Goal: Transaction & Acquisition: Purchase product/service

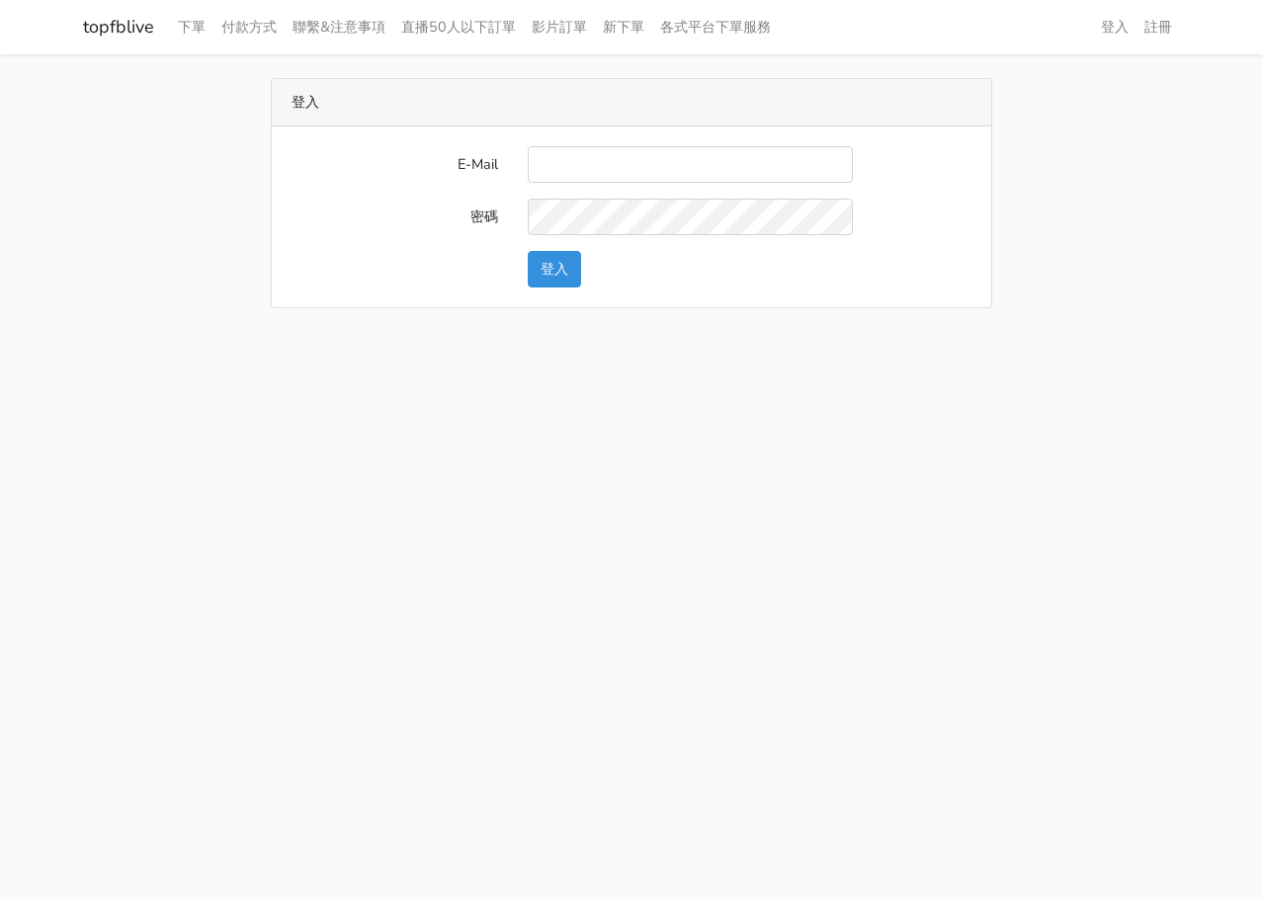
click at [570, 168] on input "E-Mail" at bounding box center [690, 164] width 325 height 37
click at [586, 168] on input "E-Mail" at bounding box center [690, 164] width 325 height 37
drag, startPoint x: 269, startPoint y: 468, endPoint x: 382, endPoint y: 427, distance: 119.7
click at [269, 332] on html "topfblive 下單 付款方式 聯繫&注意事項 直播50人以下訂單 影片訂單 新下單 各式平台下單服務 登入 註冊" at bounding box center [631, 166] width 1263 height 332
click at [683, 160] on input "E-Mail" at bounding box center [690, 164] width 325 height 37
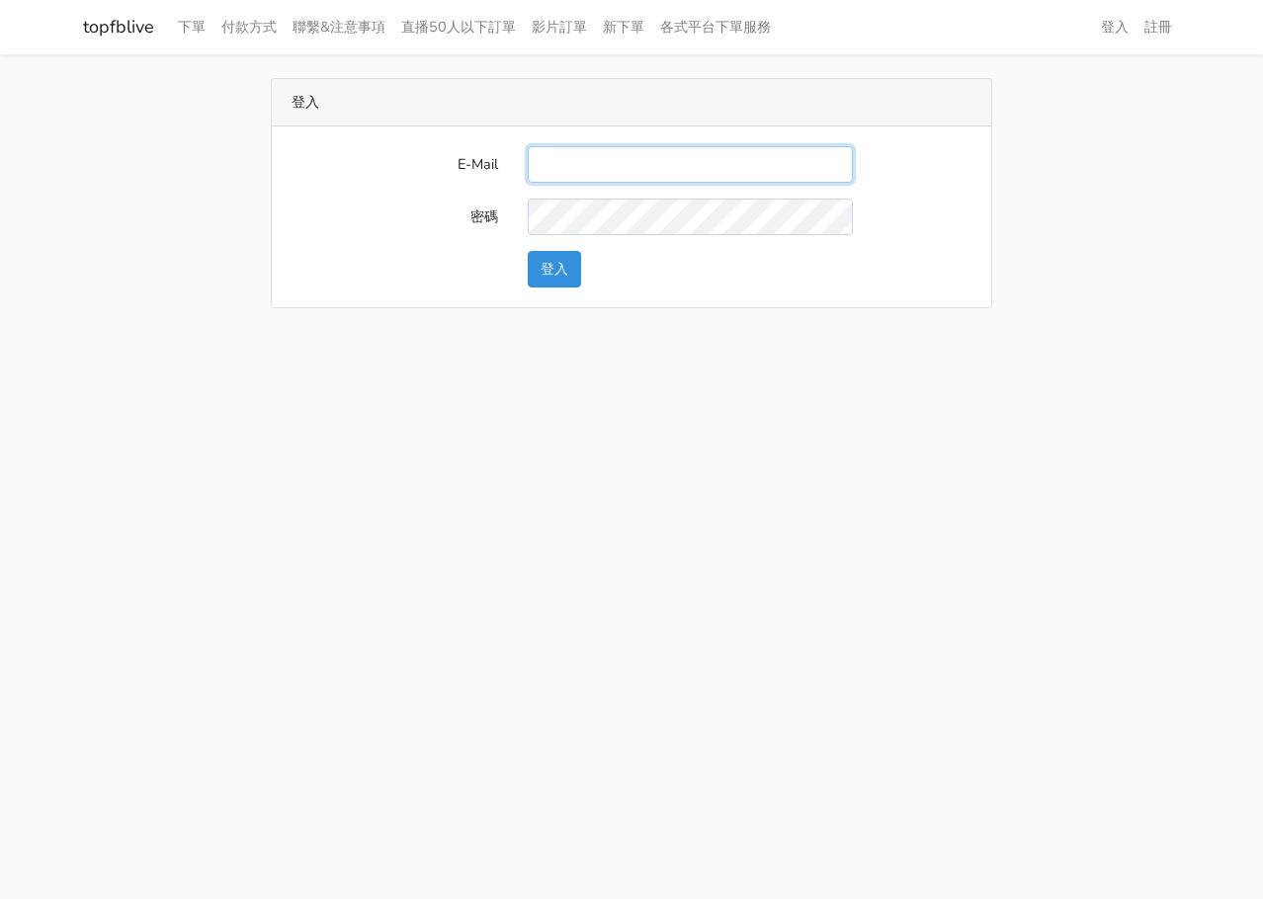
type input "L123572232@gmail.com"
drag, startPoint x: 560, startPoint y: 268, endPoint x: 630, endPoint y: 236, distance: 76.1
click at [559, 269] on button "登入" at bounding box center [554, 269] width 53 height 37
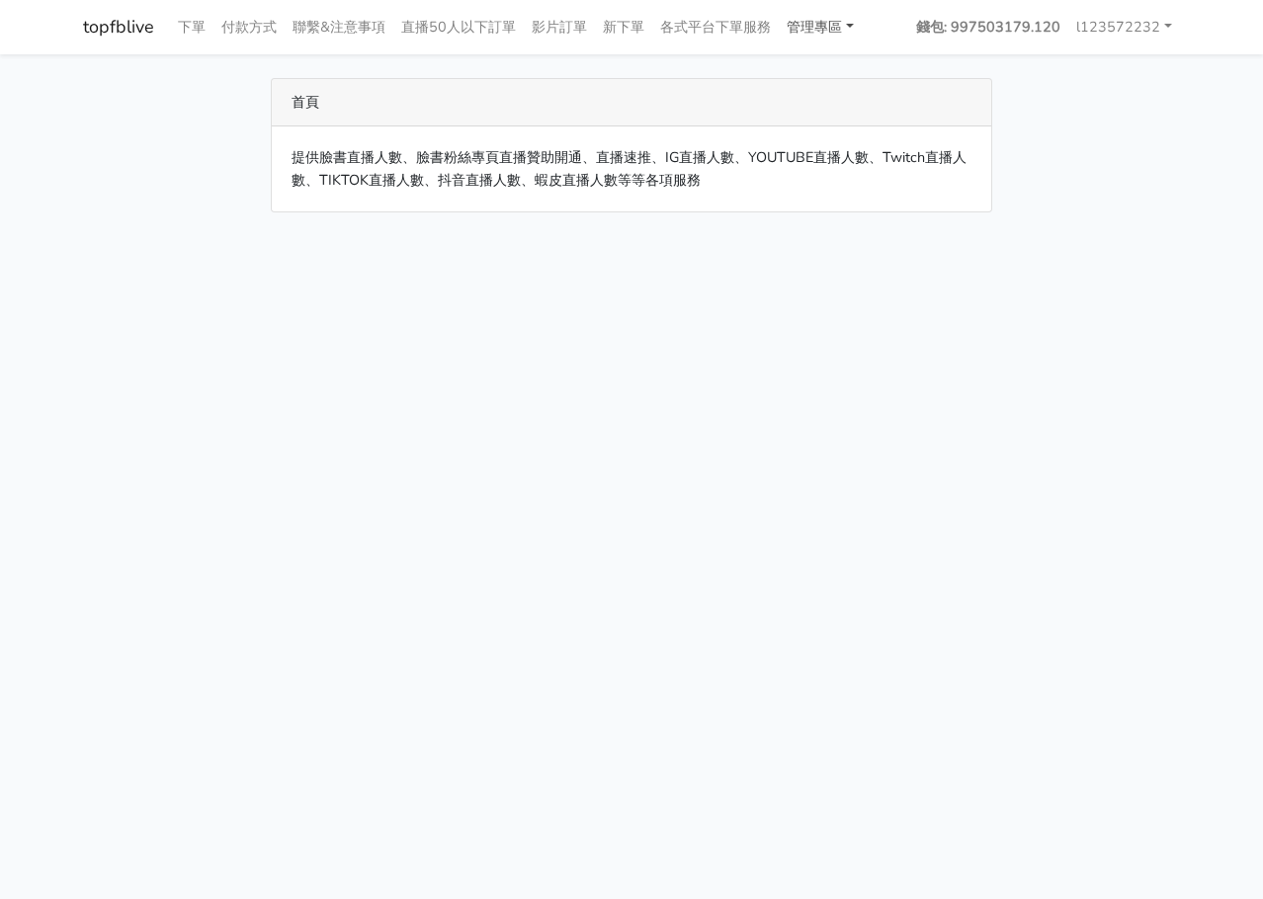
click at [825, 29] on link "管理專區" at bounding box center [820, 27] width 83 height 39
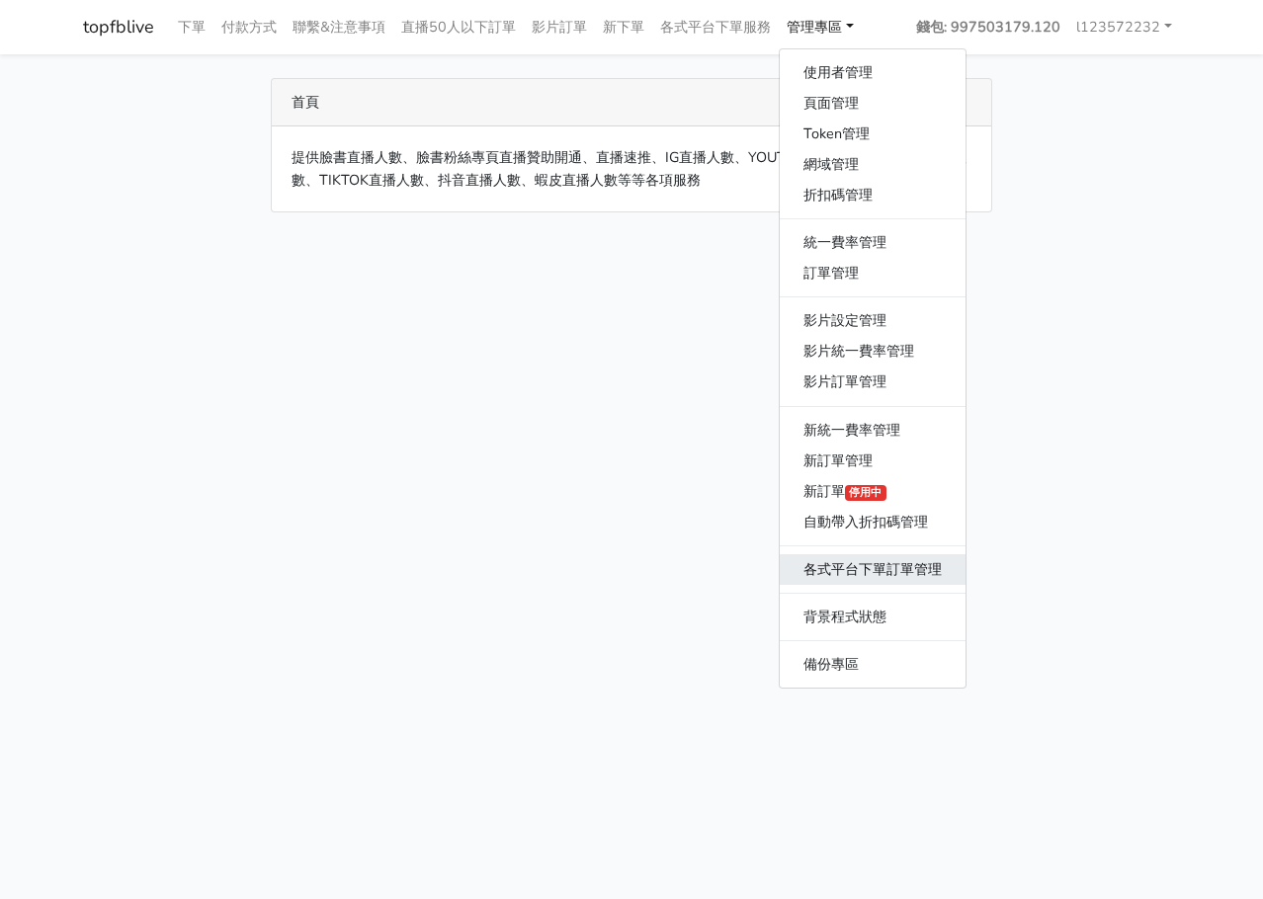
click at [903, 568] on link "各式平台下單訂單管理" at bounding box center [873, 570] width 186 height 31
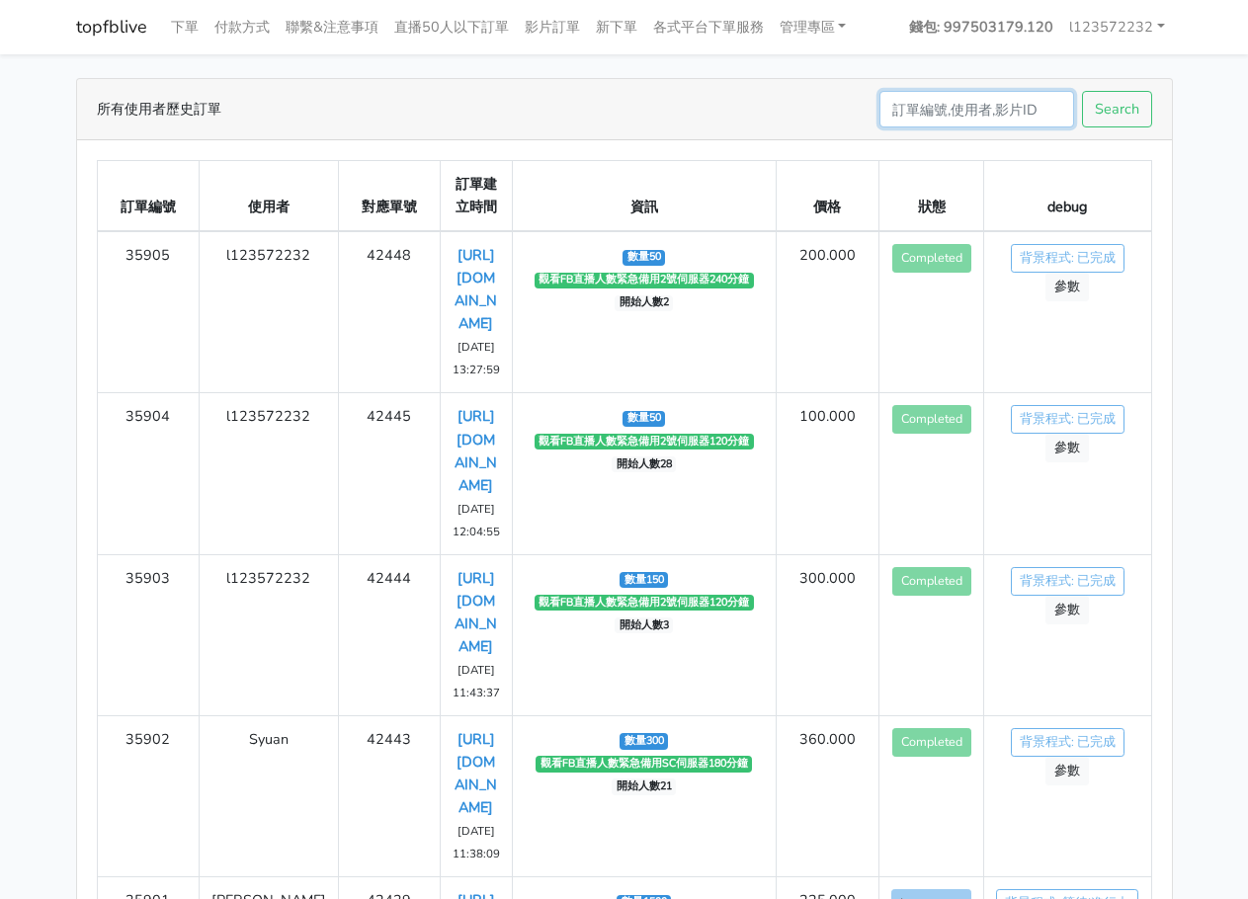
click at [910, 119] on input "Search" at bounding box center [977, 109] width 195 height 37
type input "35901"
click at [1082, 91] on button "Search" at bounding box center [1117, 109] width 70 height 37
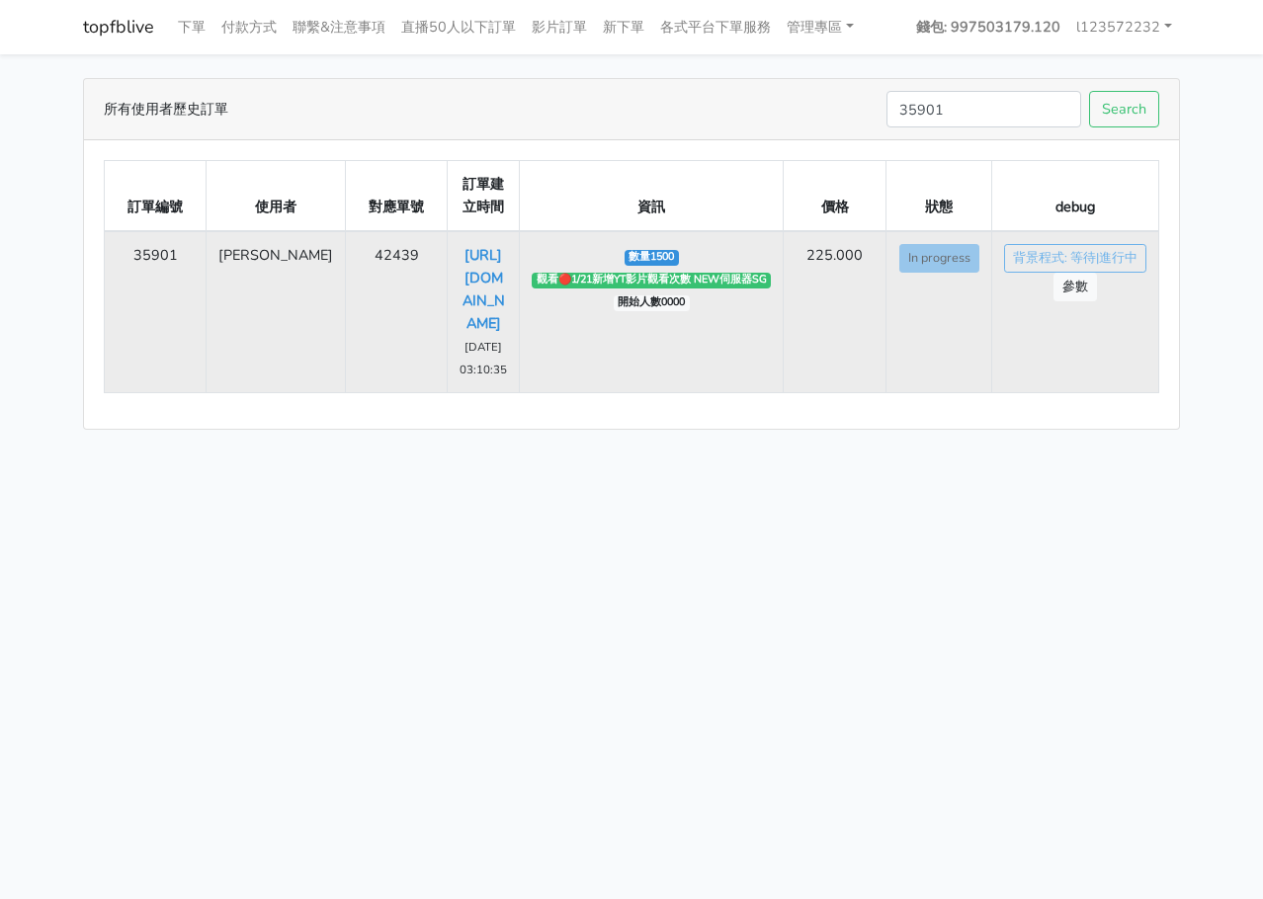
drag, startPoint x: 247, startPoint y: 254, endPoint x: 298, endPoint y: 252, distance: 50.4
click at [298, 252] on td "許士宏" at bounding box center [276, 312] width 139 height 162
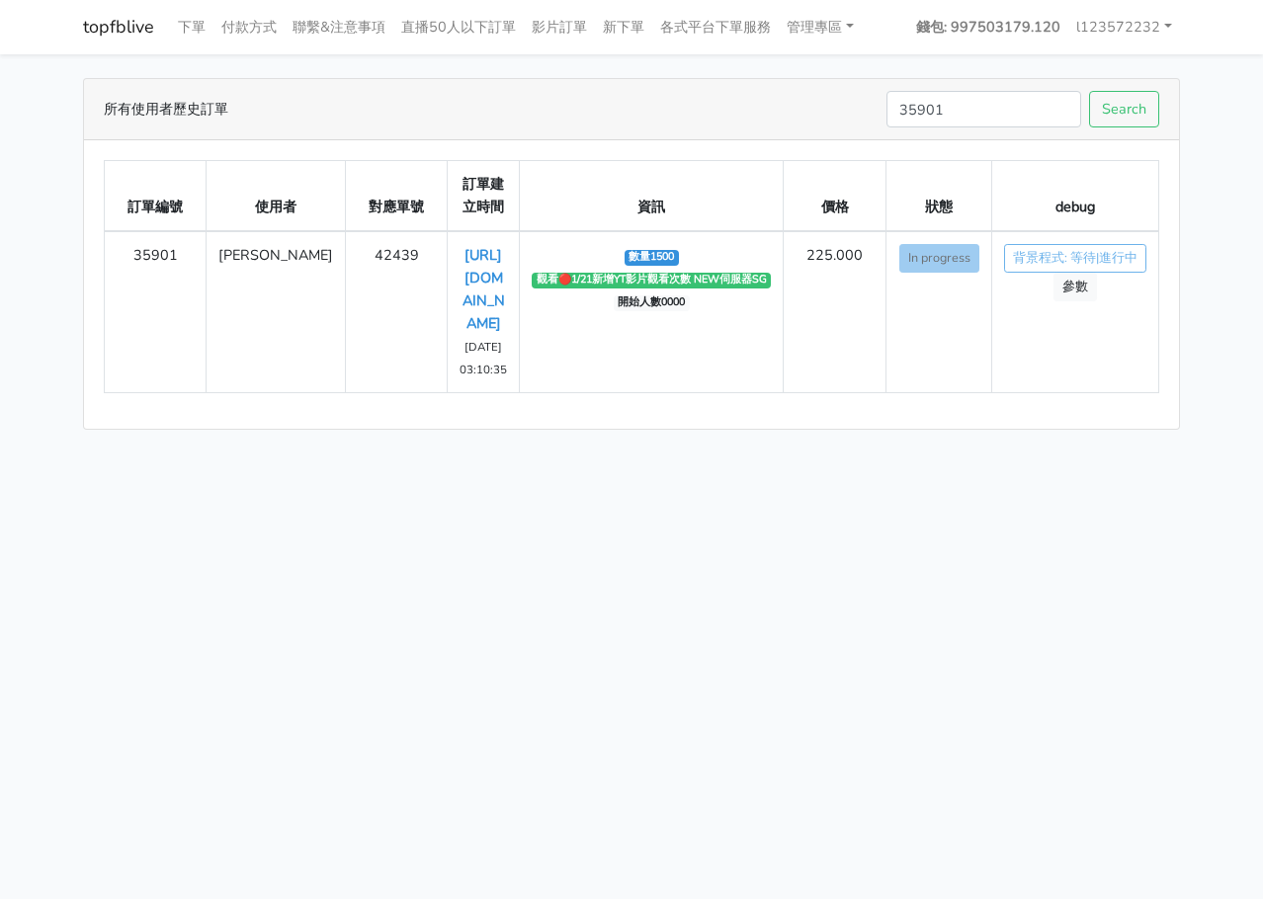
copy td "許士宏"
click at [809, 32] on link "管理專區" at bounding box center [820, 27] width 83 height 39
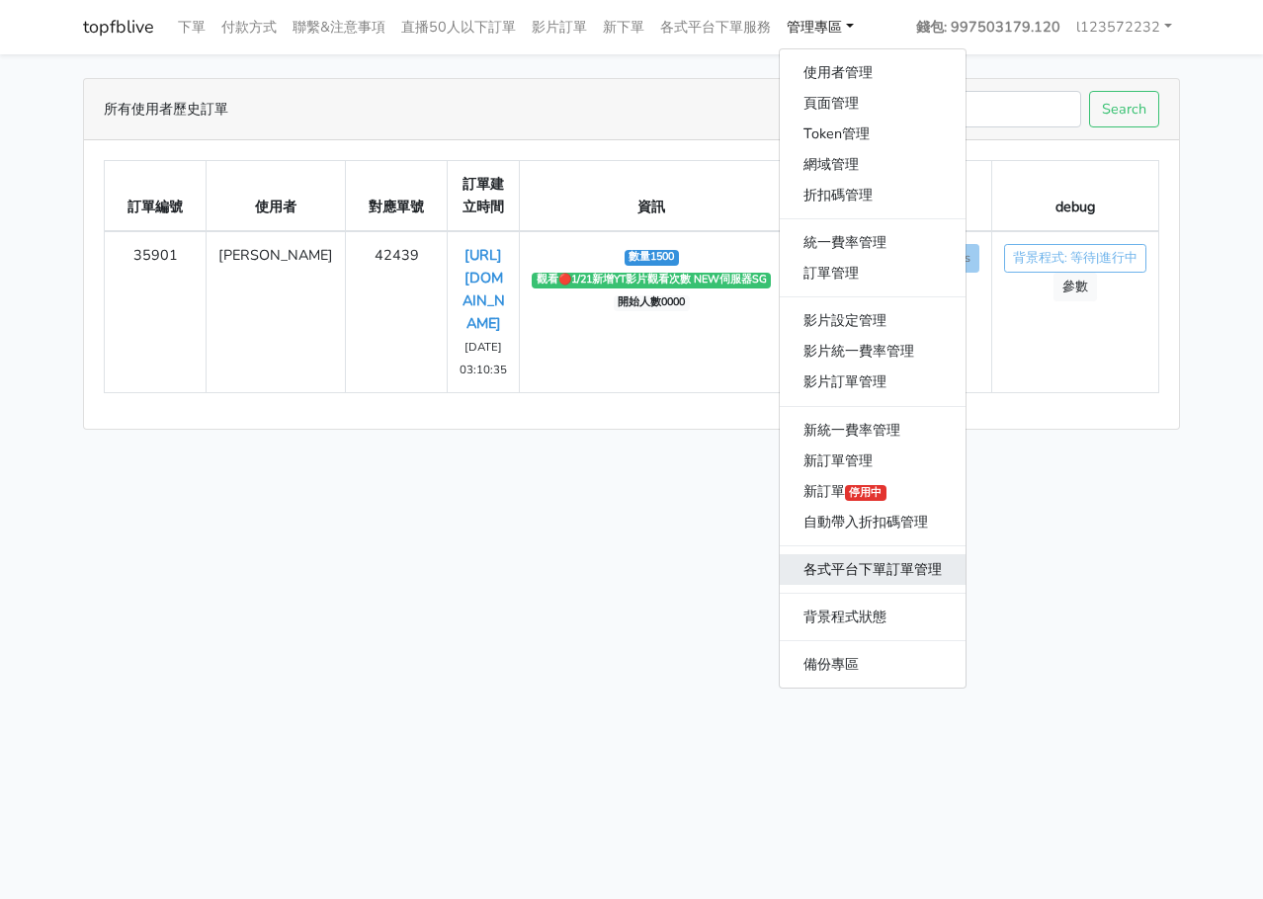
click at [912, 568] on link "各式平台下單訂單管理" at bounding box center [873, 570] width 186 height 31
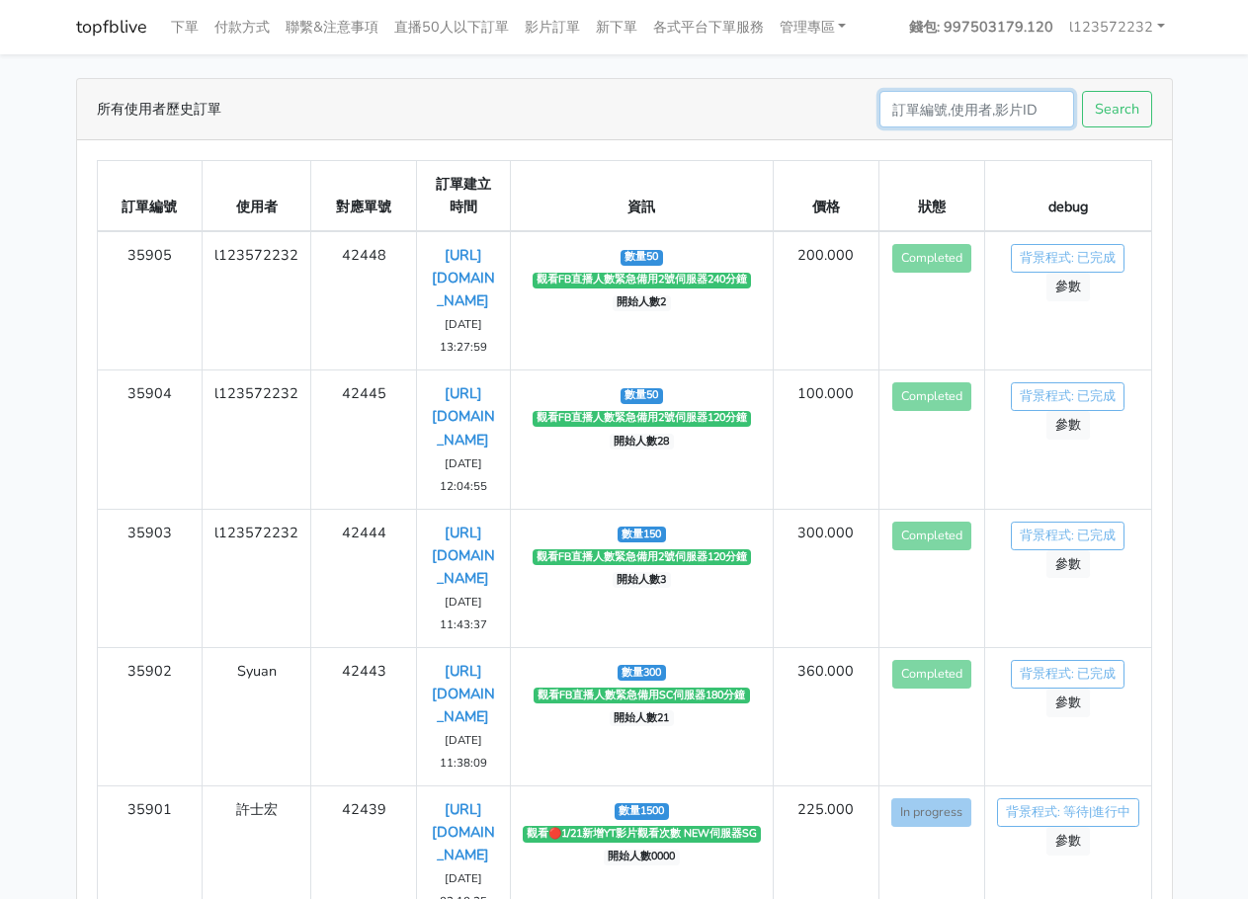
click at [988, 122] on input "Search" at bounding box center [977, 109] width 195 height 37
paste input "[PERSON_NAME]"
type input "[PERSON_NAME]"
click at [1126, 110] on button "Search" at bounding box center [1117, 109] width 70 height 37
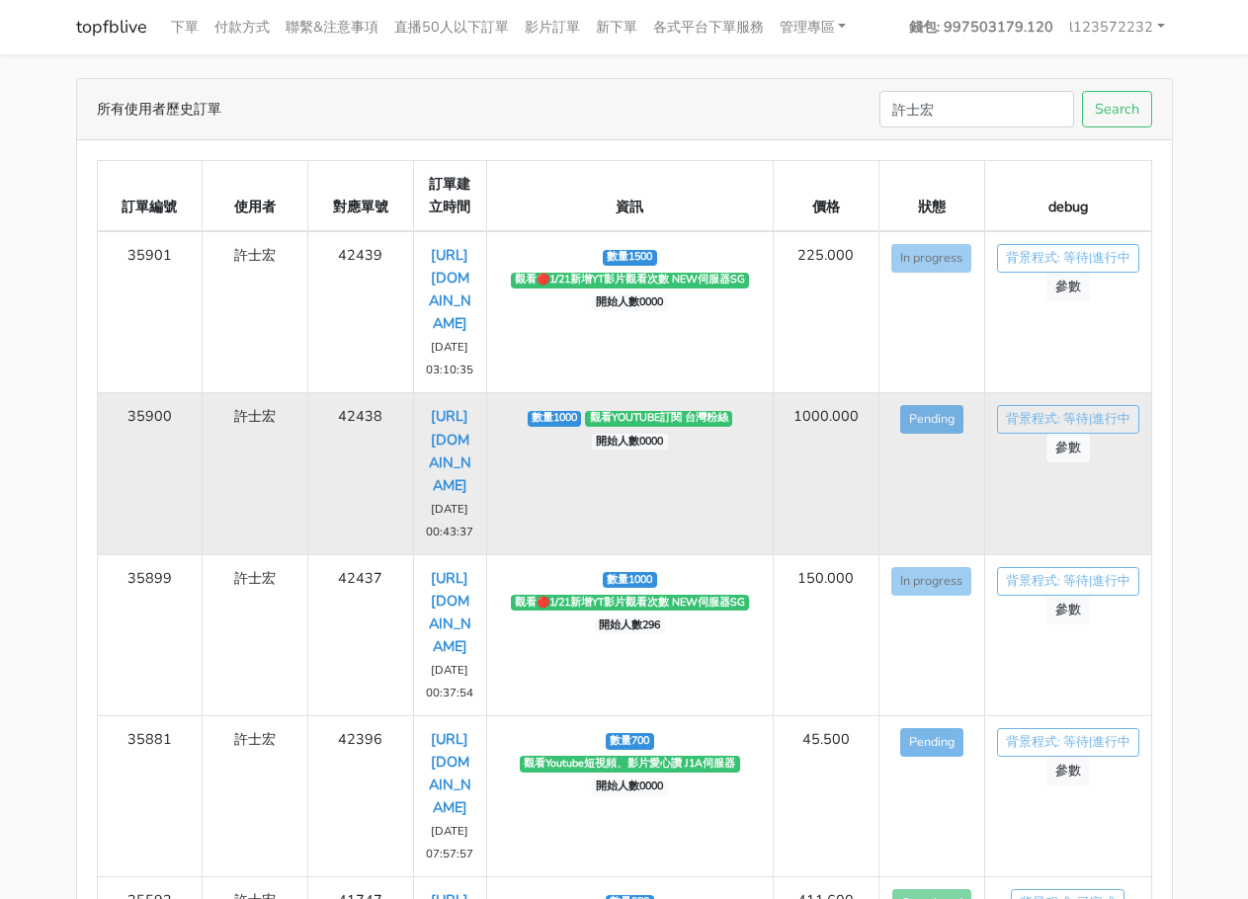
drag, startPoint x: 420, startPoint y: 459, endPoint x: 476, endPoint y: 593, distance: 145.8
click at [476, 555] on td "[URL][DOMAIN_NAME] [DATE] 00:43:37" at bounding box center [449, 473] width 73 height 161
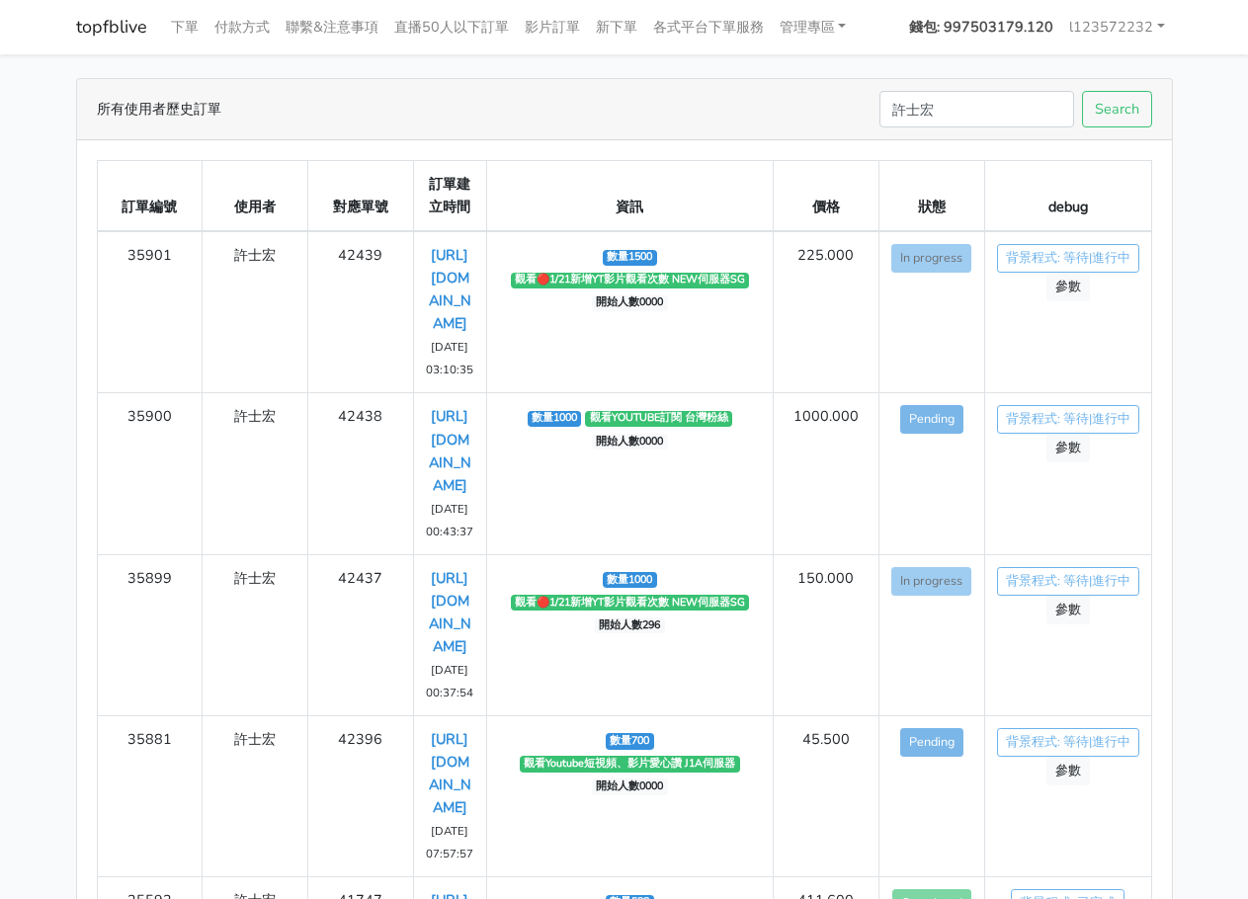
copy link "[URL][DOMAIN_NAME]"
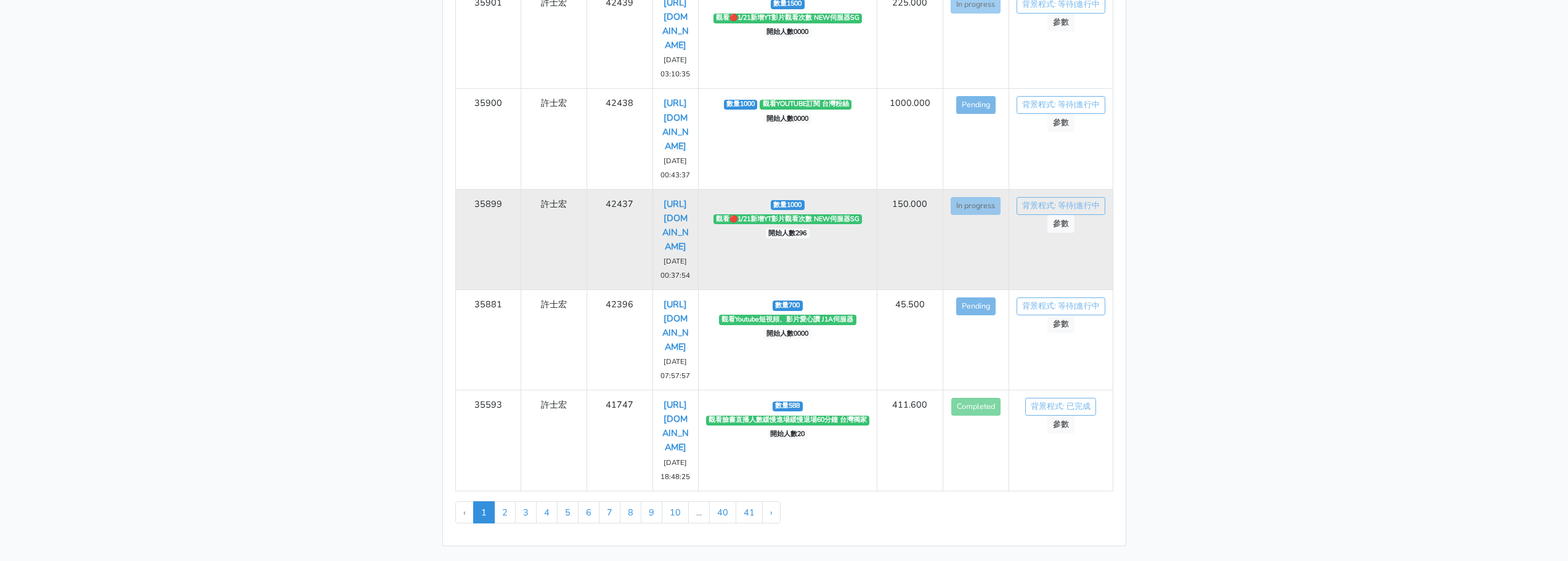
scroll to position [246, 0]
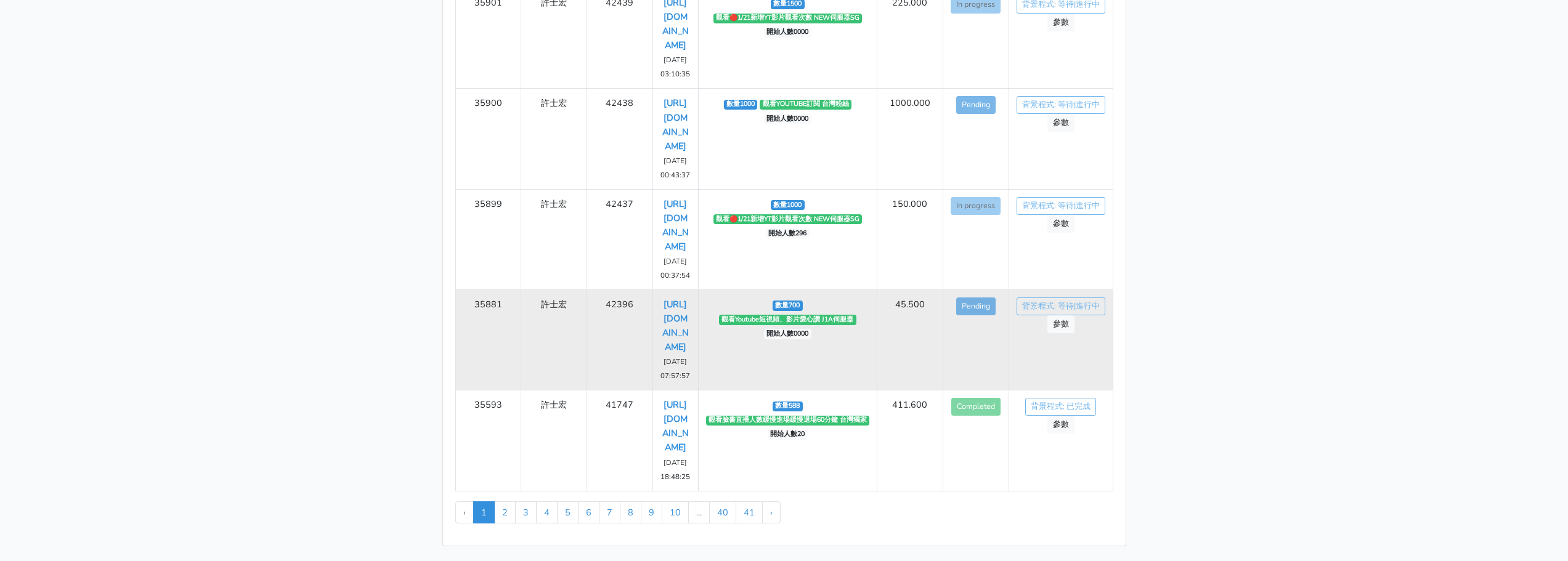
drag, startPoint x: 658, startPoint y: 321, endPoint x: 691, endPoint y: 389, distance: 75.6
click at [691, 388] on td "[URL][DOMAIN_NAME] [DATE] 07:57:57" at bounding box center [675, 340] width 45 height 100
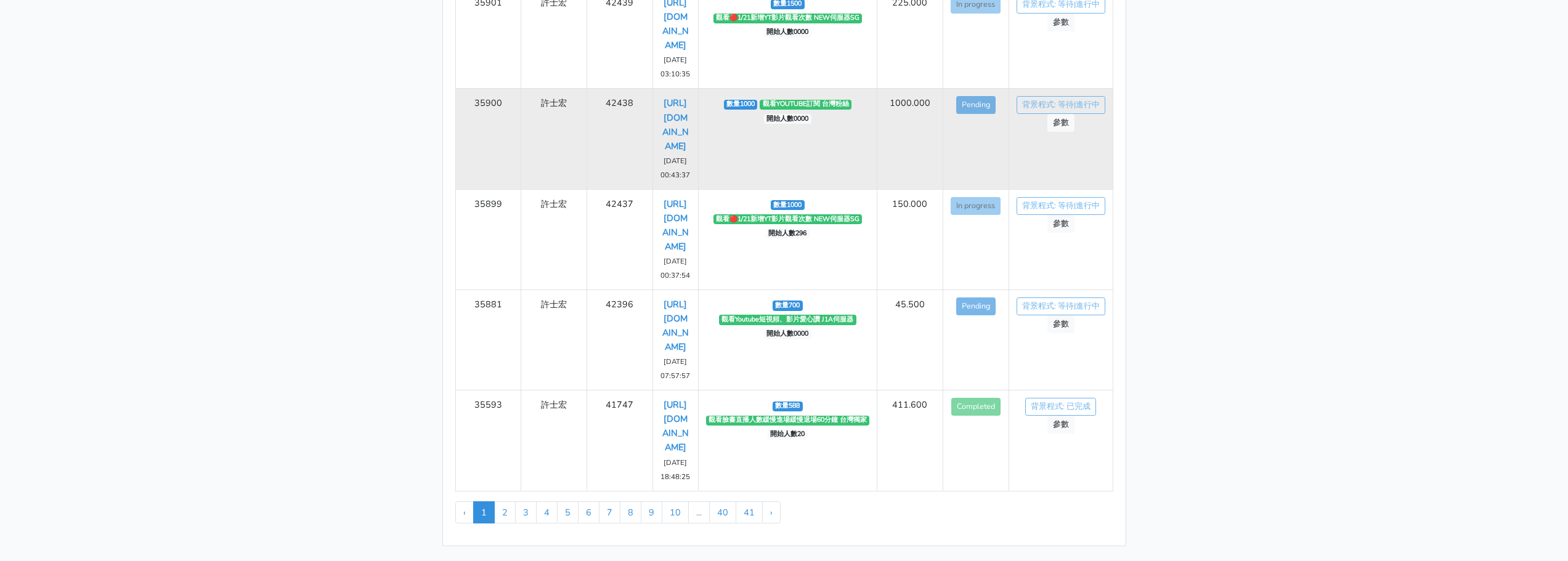
copy link "[URL][DOMAIN_NAME]"
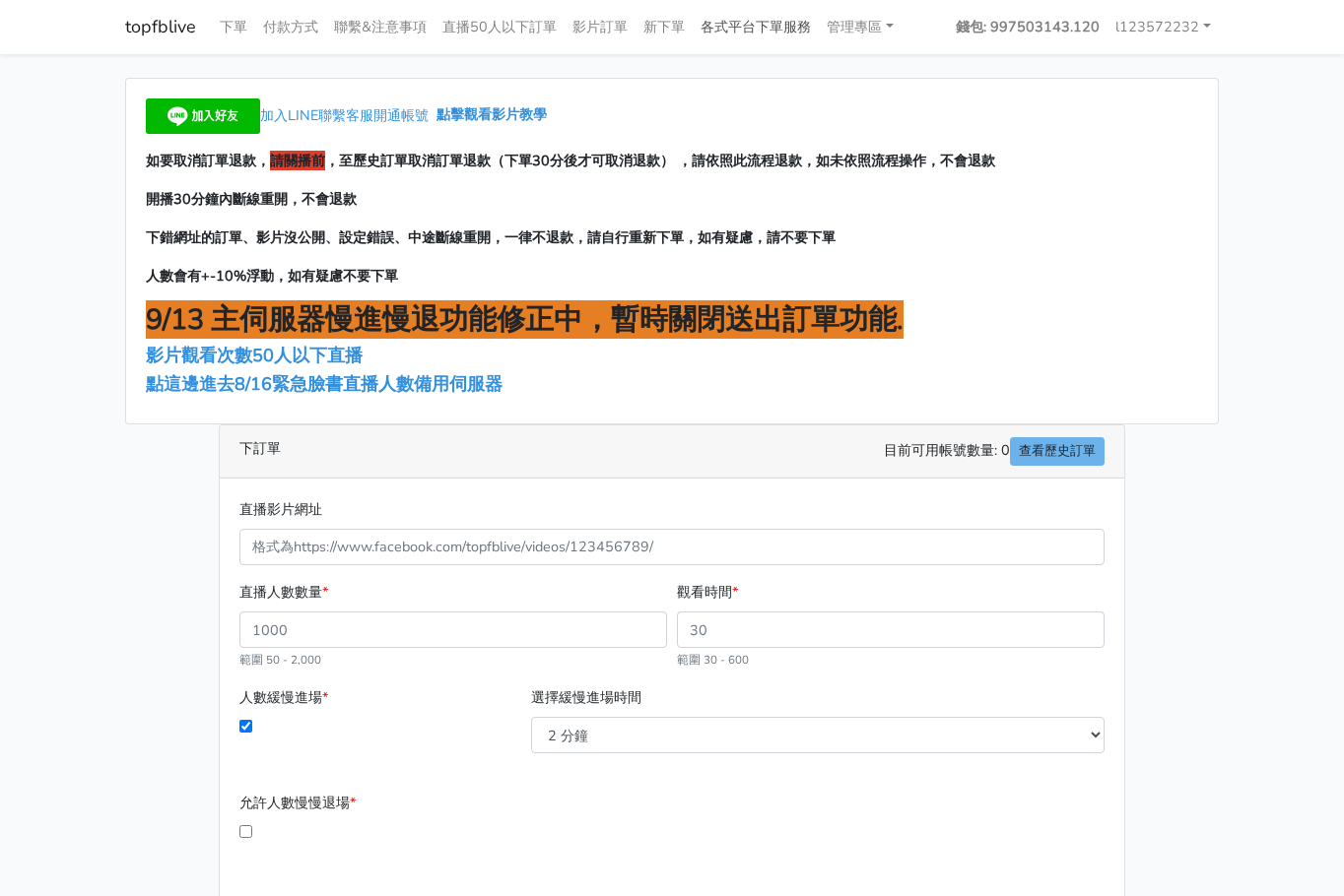
click at [723, 22] on link "各式平台下單服務" at bounding box center [756, 27] width 127 height 39
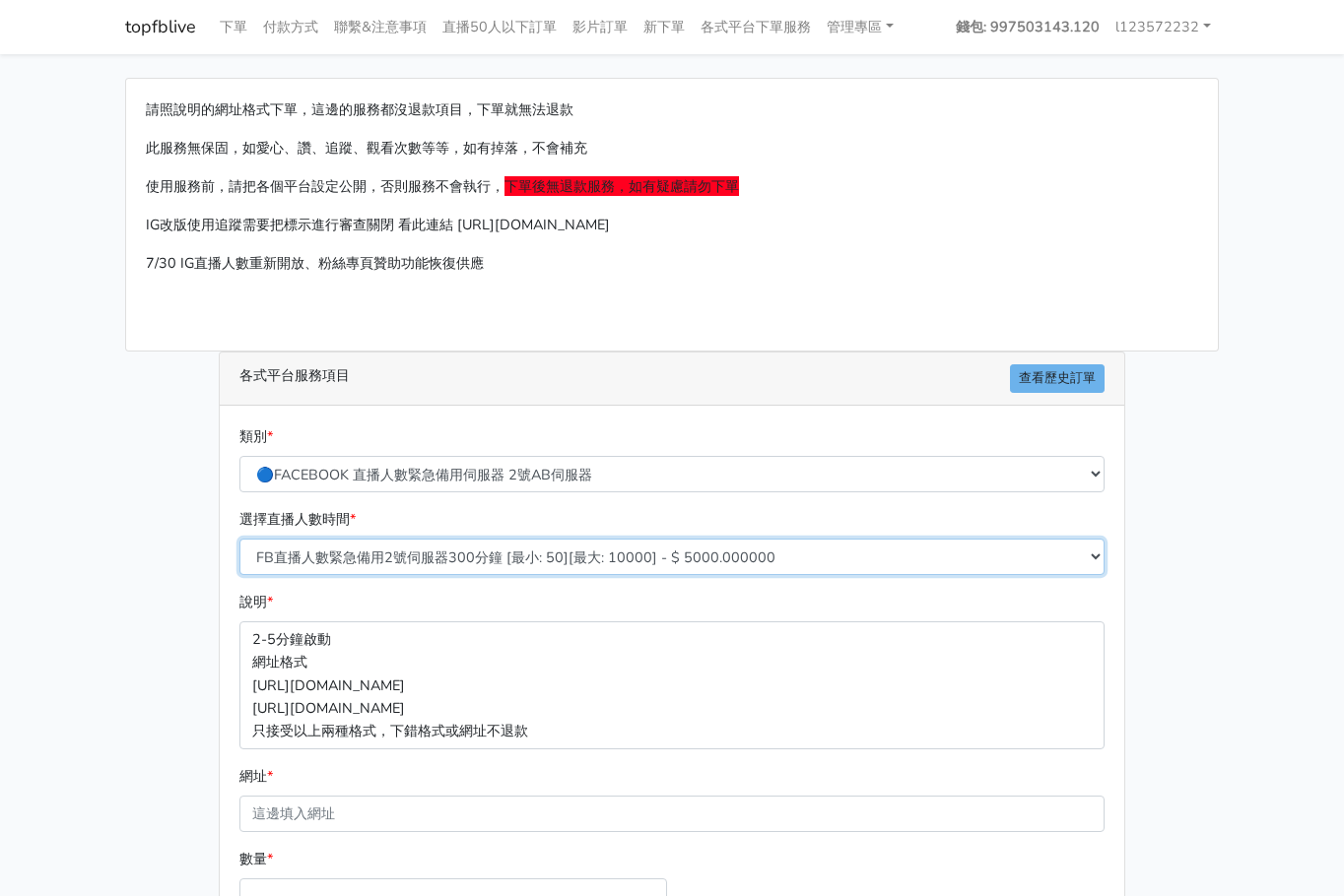
click at [530, 545] on select "FB直播人數緊急備用2號伺服器300分鐘 [最小: 50][最大: 10000] - $ 5000.000000 FB直播人數緊急備用2號伺服器60分鐘 [最…" at bounding box center [672, 557] width 865 height 37
select select "590"
click at [239, 539] on select "FB直播人數緊急備用2號伺服器300分鐘 [最小: 50][最大: 10000] - $ 5000.000000 FB直播人數緊急備用2號伺服器60分鐘 [最…" at bounding box center [672, 557] width 865 height 37
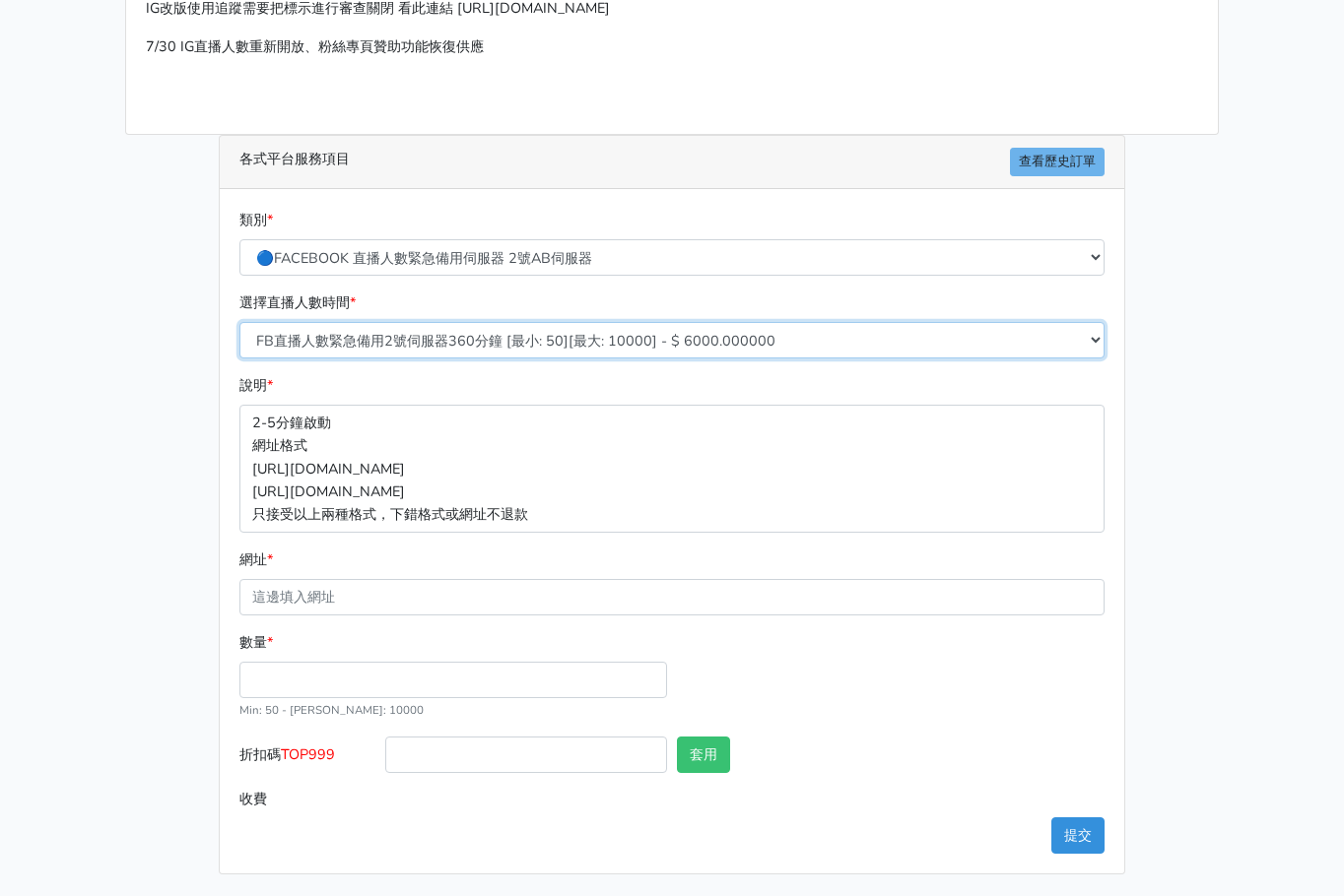
scroll to position [218, 0]
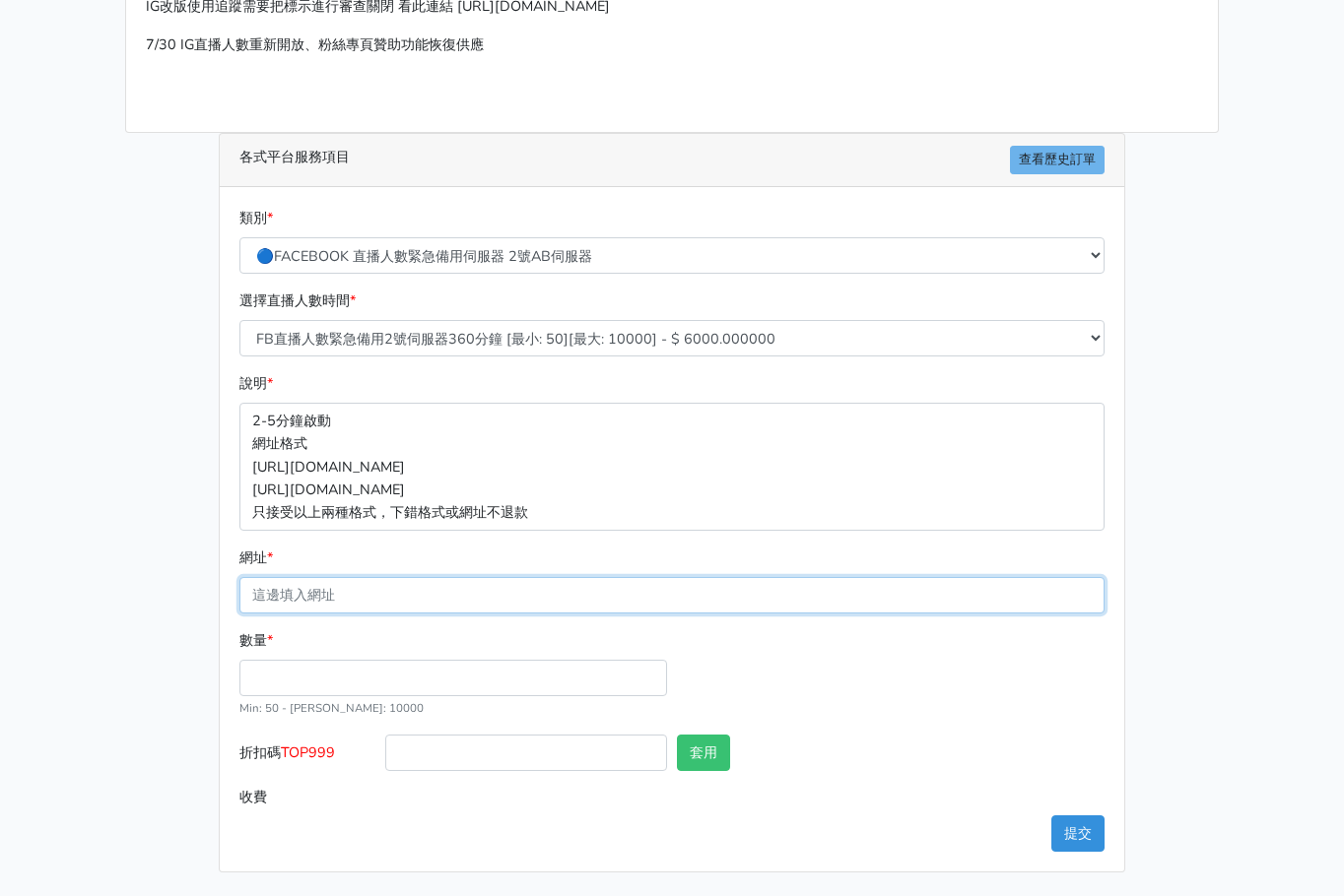
click at [481, 604] on input "網址 *" at bounding box center [672, 595] width 865 height 37
paste input "[URL][DOMAIN_NAME]"
type input "[URL][DOMAIN_NAME]"
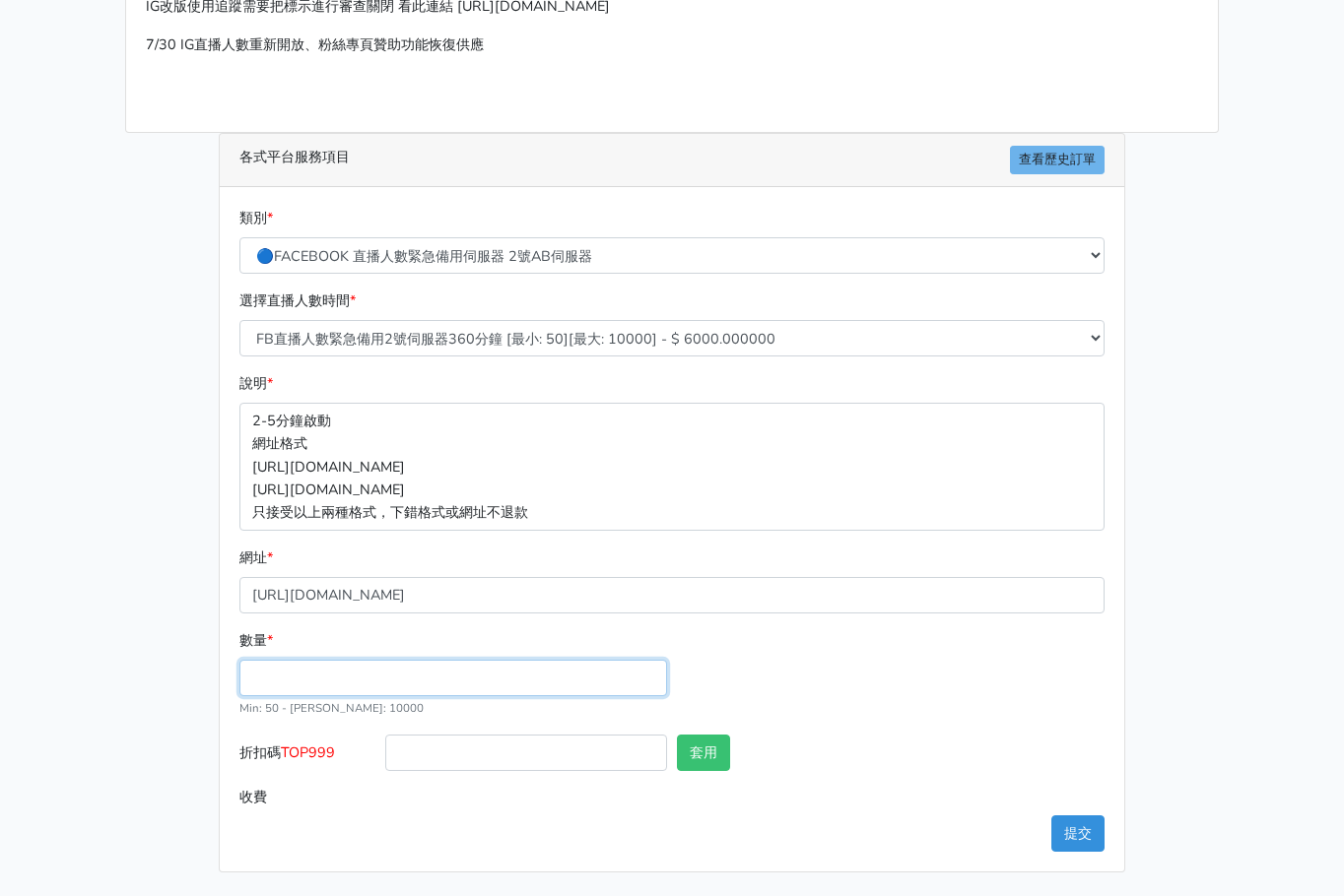
click at [556, 686] on input "數量 *" at bounding box center [453, 678] width 428 height 37
type input "50"
type input "300.000"
click at [912, 721] on div "數量 * 50 Min: 50 - Max: 10000" at bounding box center [672, 683] width 875 height 106
click at [1067, 809] on input "300.000" at bounding box center [745, 797] width 720 height 37
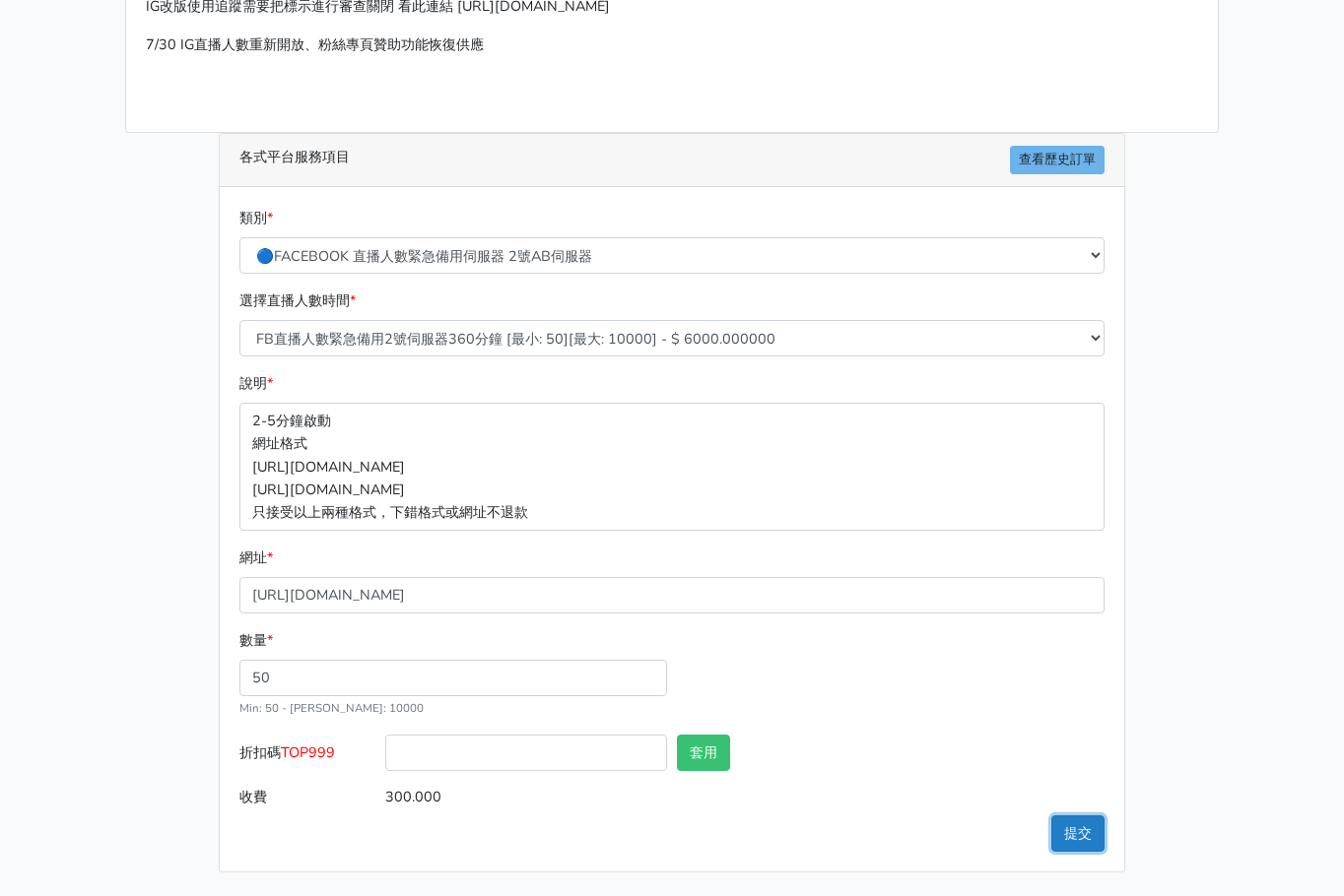
click at [1066, 820] on button "提交" at bounding box center [1078, 833] width 53 height 37
